Goal: Task Accomplishment & Management: Complete application form

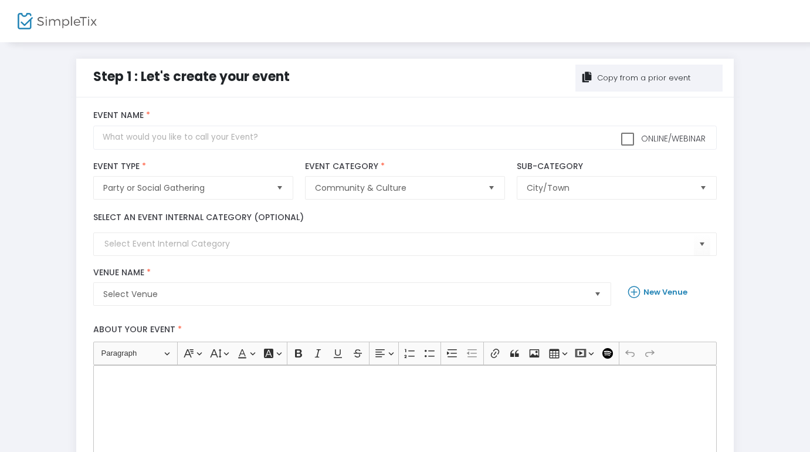
scroll to position [336, 0]
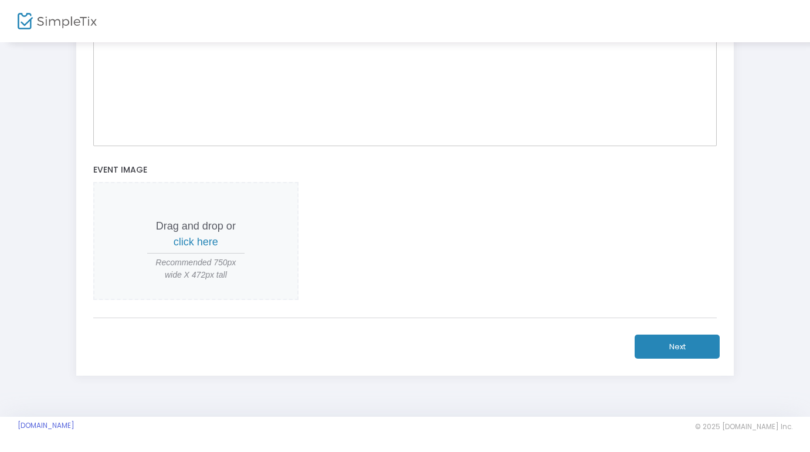
click at [180, 240] on span "click here" at bounding box center [196, 242] width 45 height 12
